Goal: Navigation & Orientation: Find specific page/section

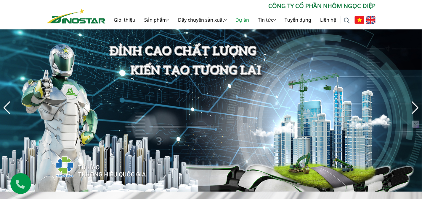
click at [240, 19] on link "Dự án" at bounding box center [242, 19] width 23 height 19
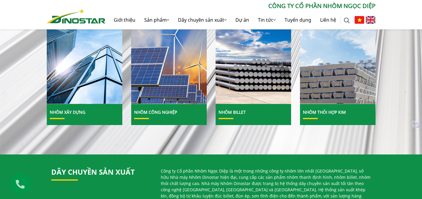
scroll to position [234, 0]
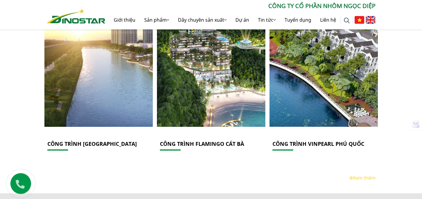
scroll to position [921, 0]
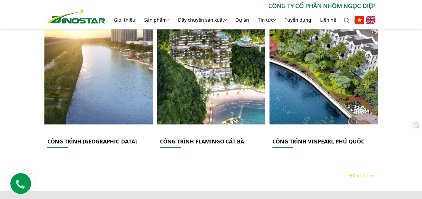
click at [364, 173] on link "Xem thêm" at bounding box center [362, 175] width 27 height 7
